Goal: Check status: Check status

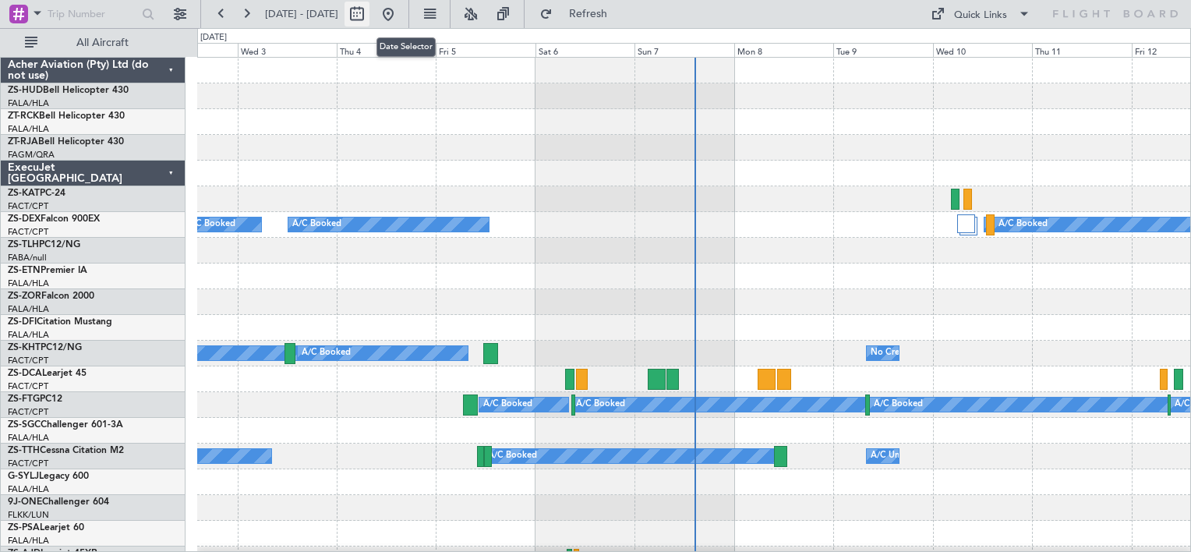
click at [369, 16] on button at bounding box center [356, 14] width 25 height 25
select select "9"
select select "2025"
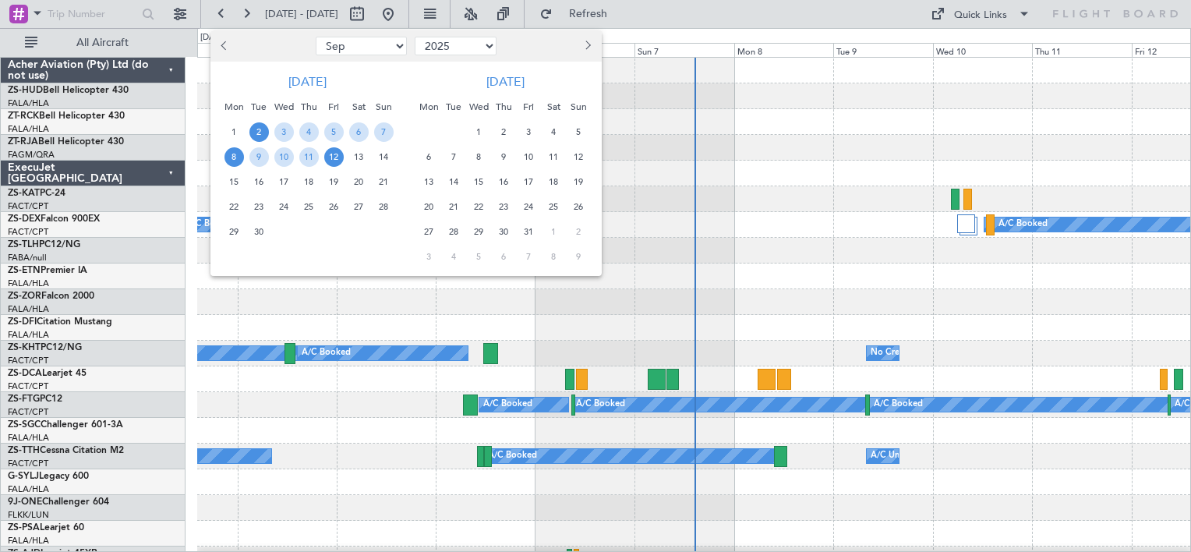
click at [228, 157] on span "8" at bounding box center [233, 156] width 19 height 19
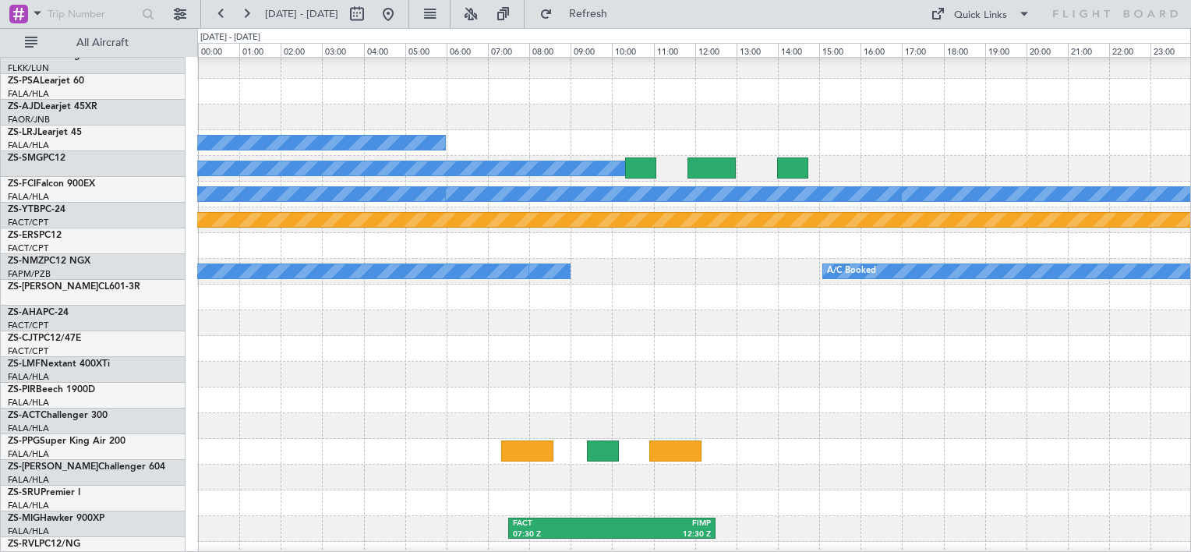
scroll to position [442, 0]
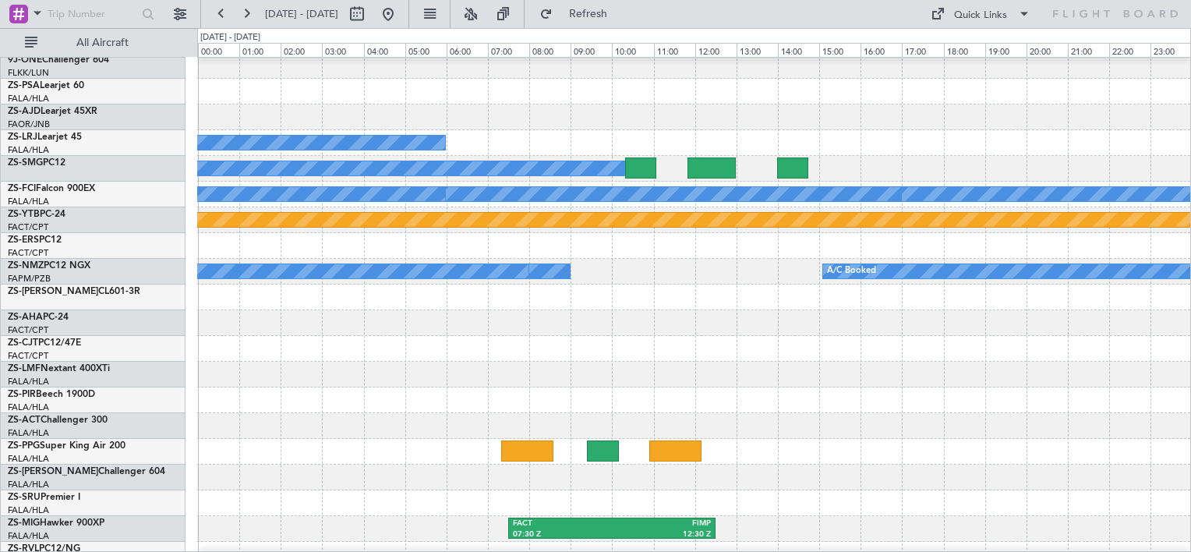
click at [404, 26] on mat-tooltip-component "Date Selector" at bounding box center [405, 46] width 81 height 41
click at [369, 19] on button at bounding box center [356, 14] width 25 height 25
select select "9"
select select "2025"
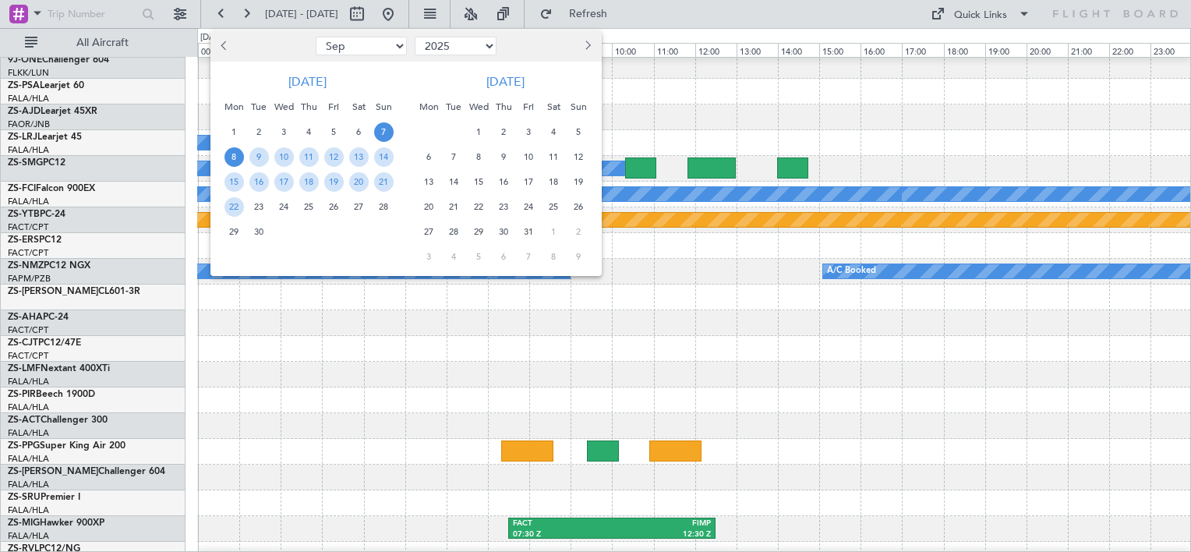
click at [376, 134] on span "7" at bounding box center [383, 131] width 19 height 19
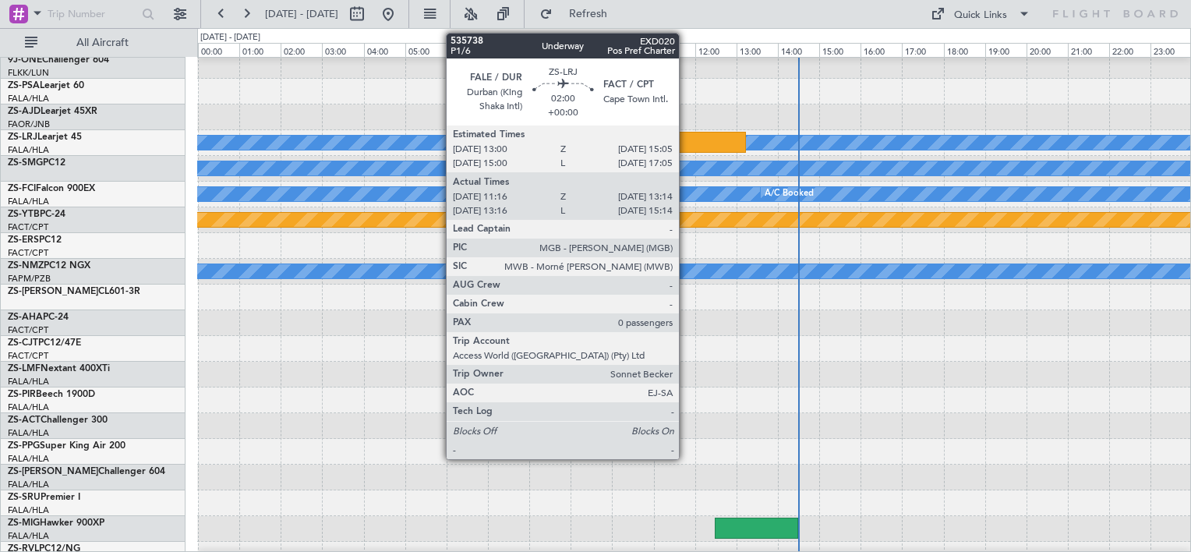
click at [686, 143] on div at bounding box center [705, 142] width 82 height 21
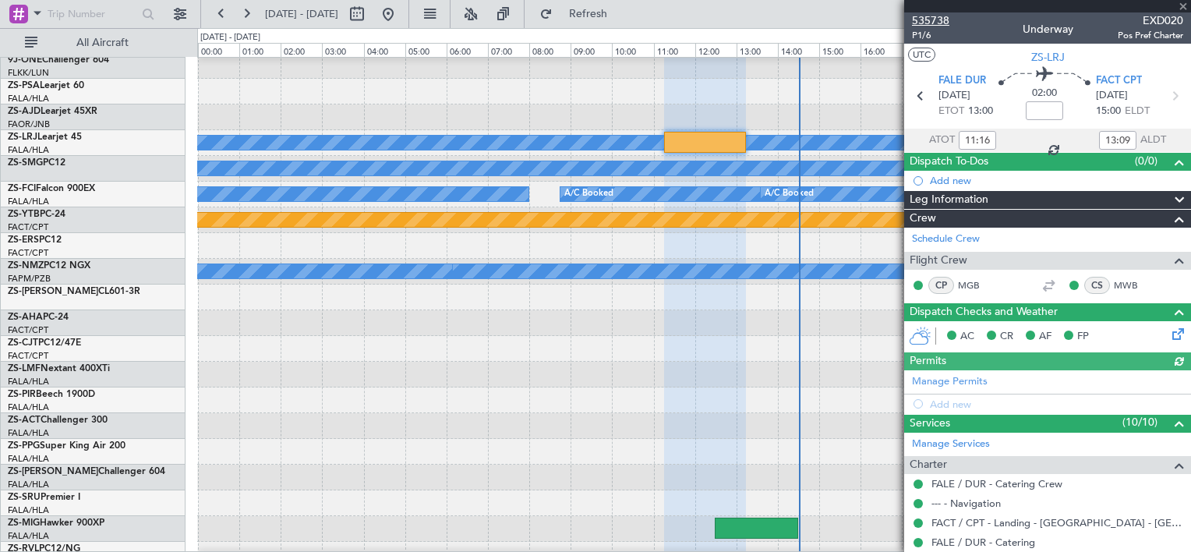
click at [923, 19] on span "535738" at bounding box center [930, 20] width 37 height 16
click at [1187, 4] on span at bounding box center [1183, 7] width 16 height 14
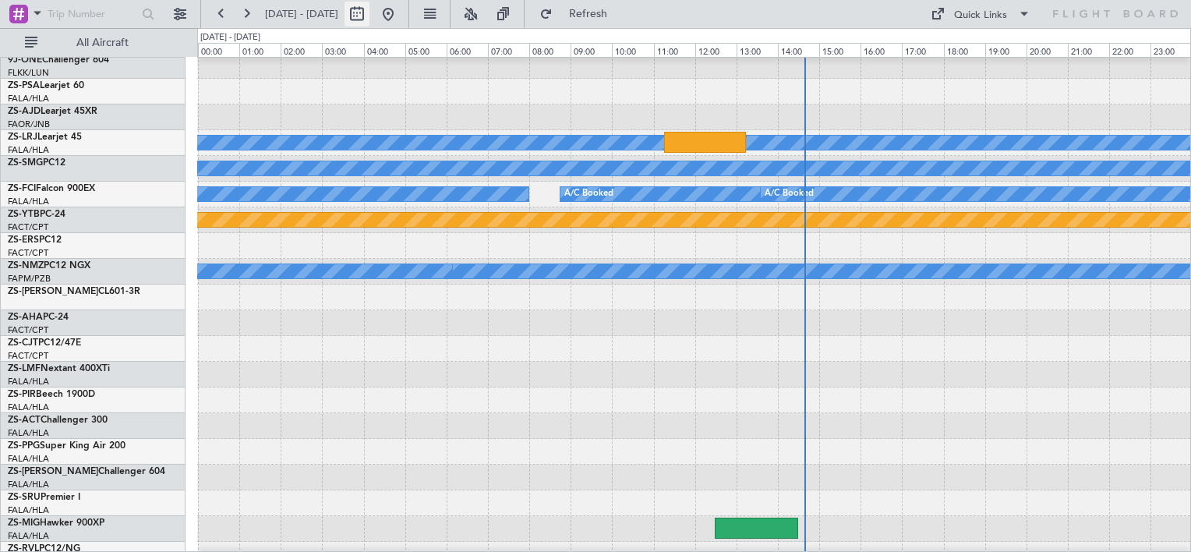
click at [369, 16] on button at bounding box center [356, 14] width 25 height 25
select select "9"
select select "2025"
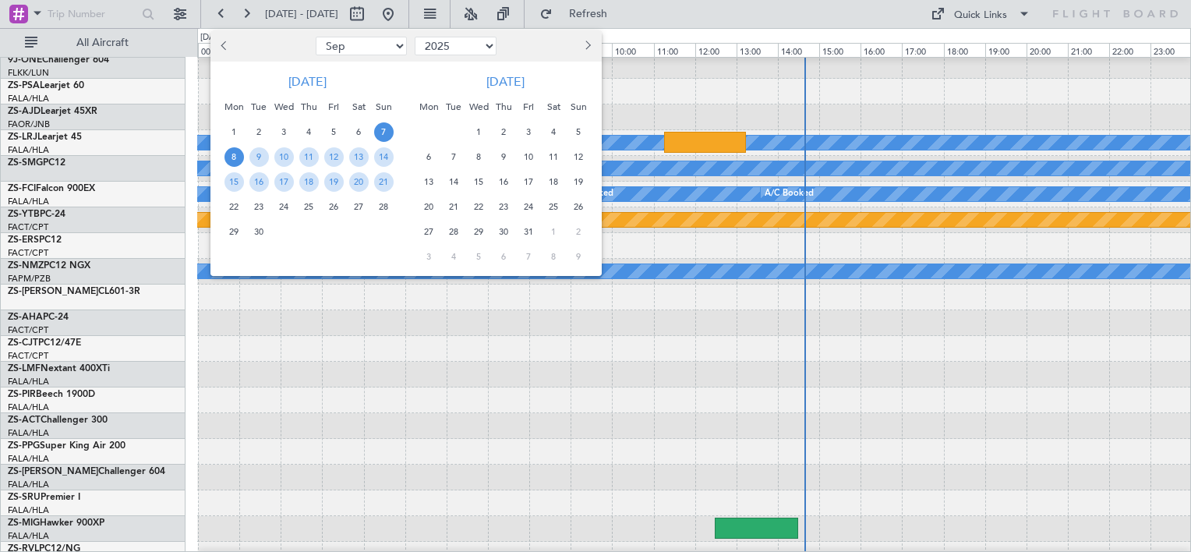
click at [238, 156] on span "8" at bounding box center [233, 156] width 19 height 19
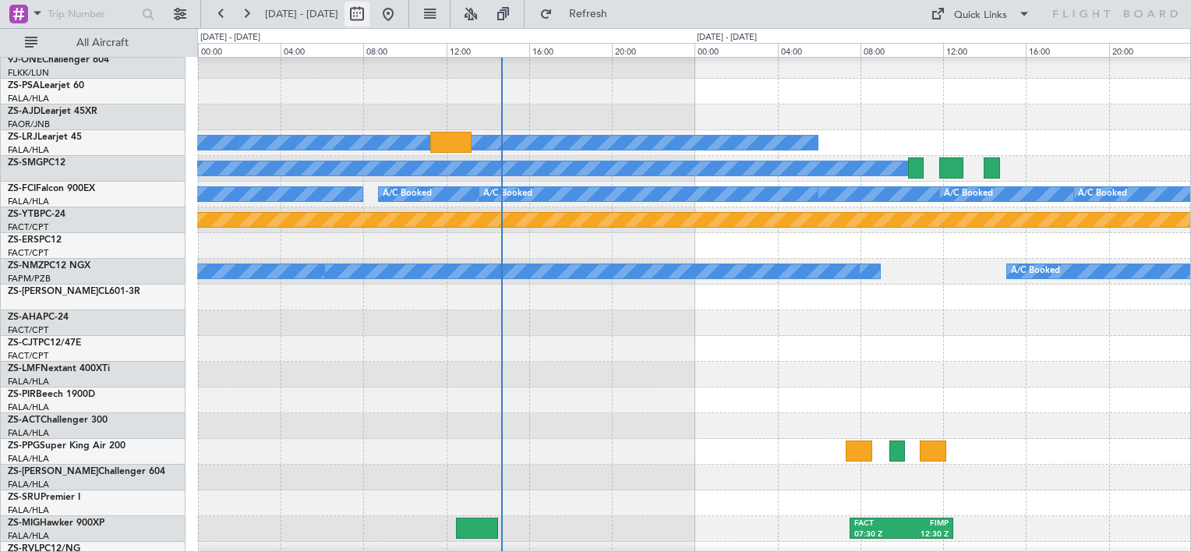
click at [369, 12] on button at bounding box center [356, 14] width 25 height 25
select select "9"
select select "2025"
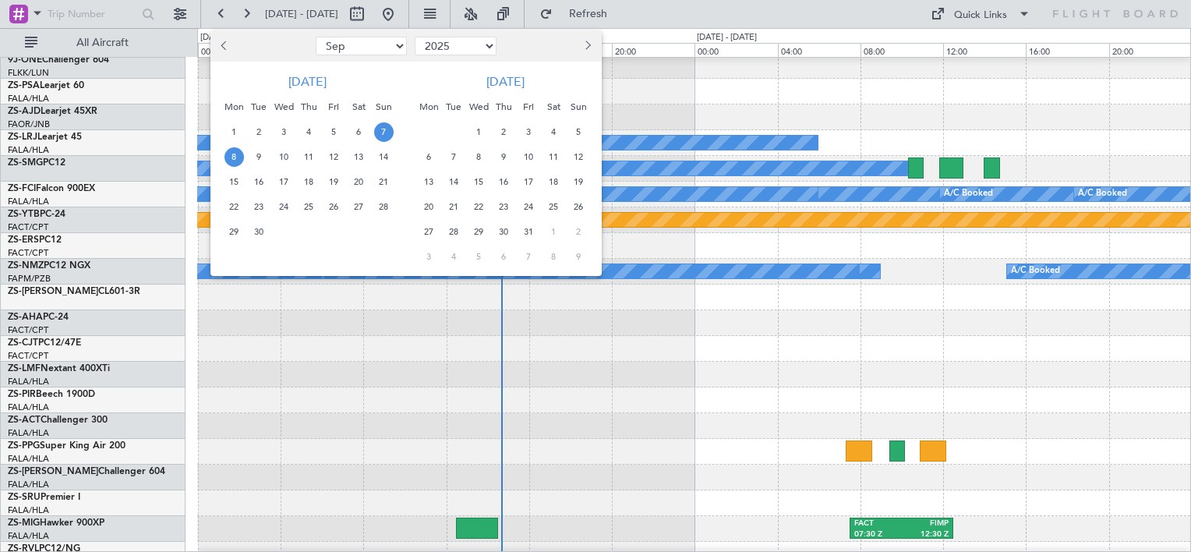
click at [239, 152] on span "8" at bounding box center [233, 156] width 19 height 19
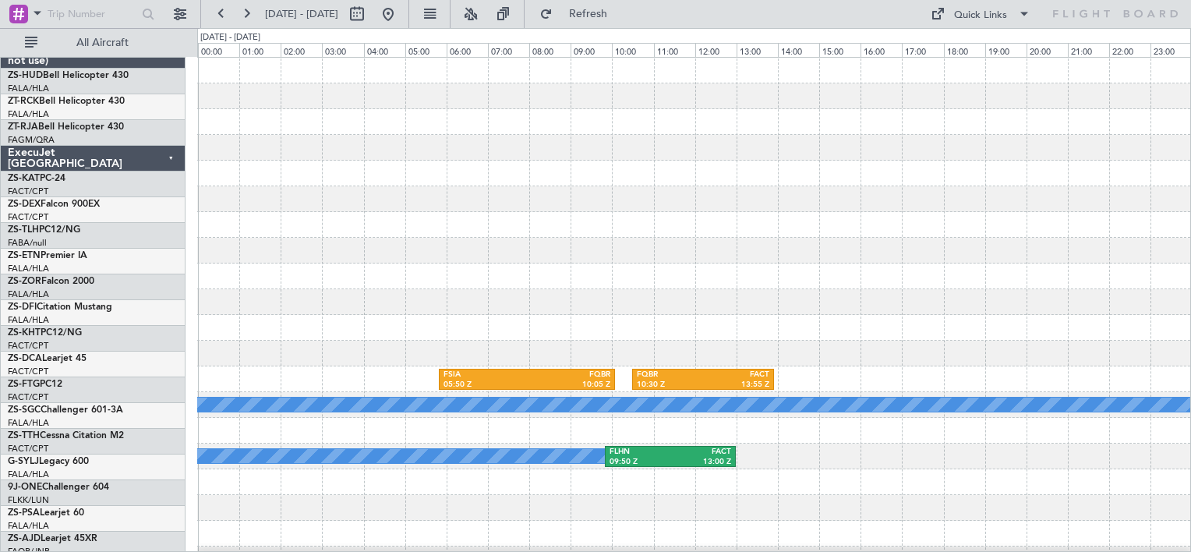
scroll to position [0, 0]
